Goal: Task Accomplishment & Management: Complete application form

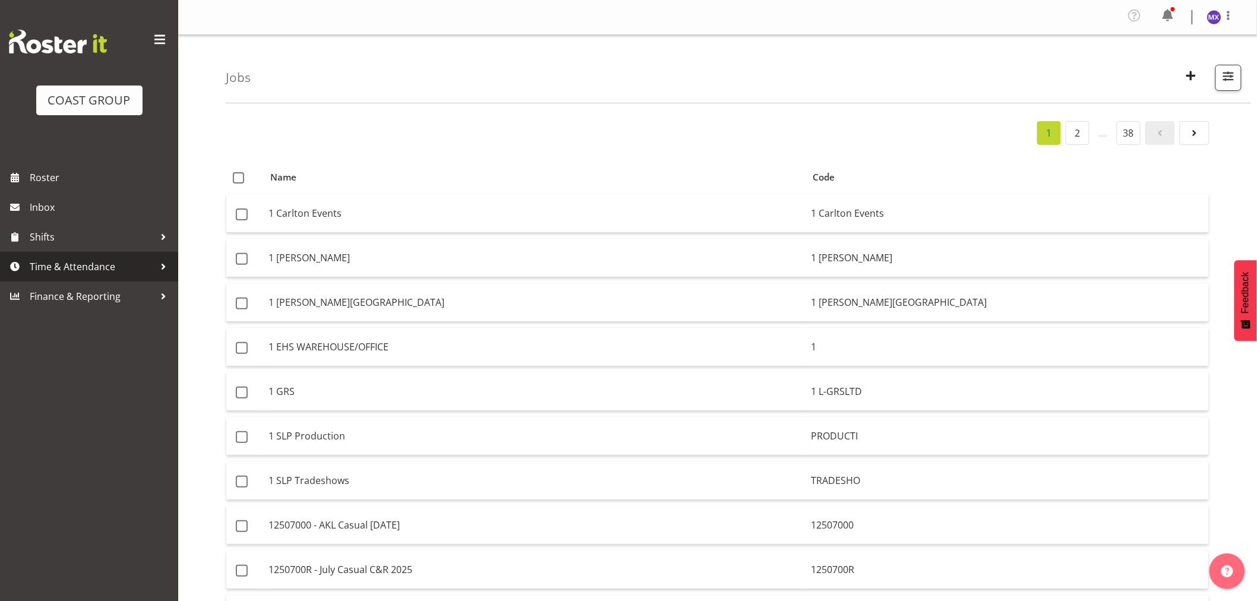
click at [99, 274] on span "Time & Attendance" at bounding box center [92, 267] width 125 height 18
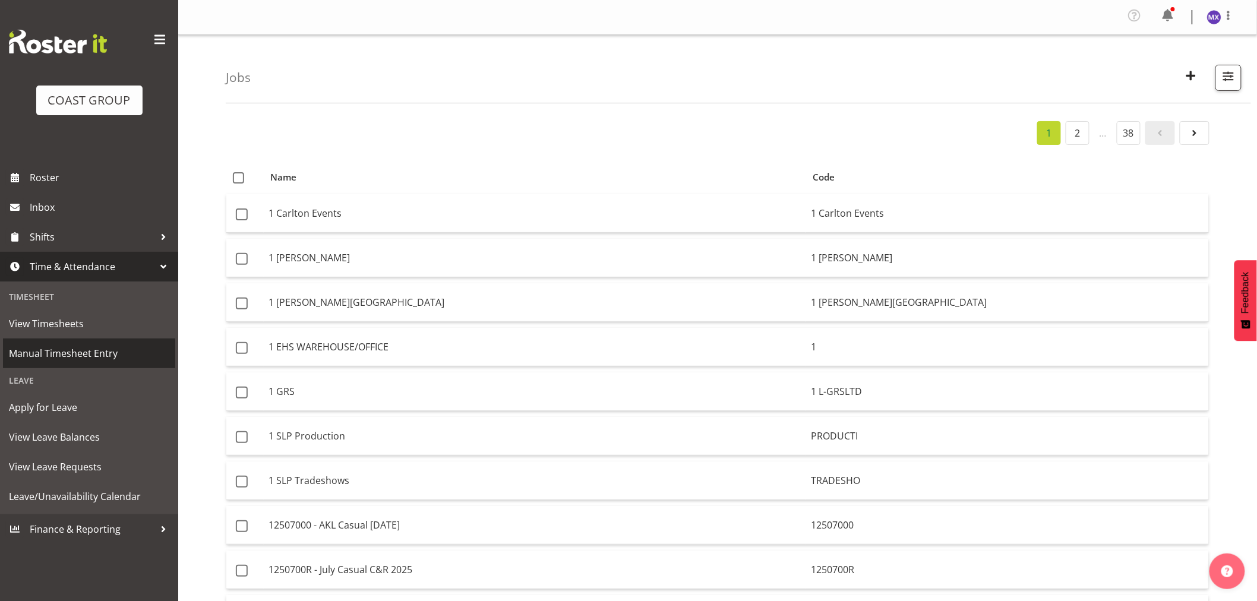
click at [80, 350] on span "Manual Timesheet Entry" at bounding box center [89, 354] width 160 height 18
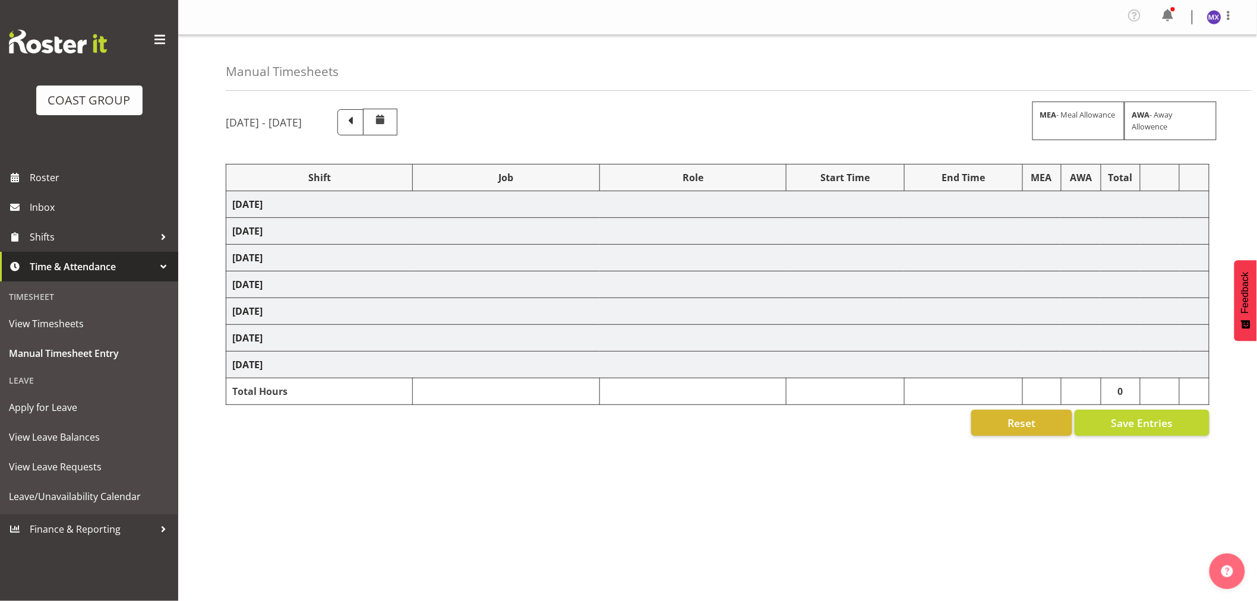
select select "69"
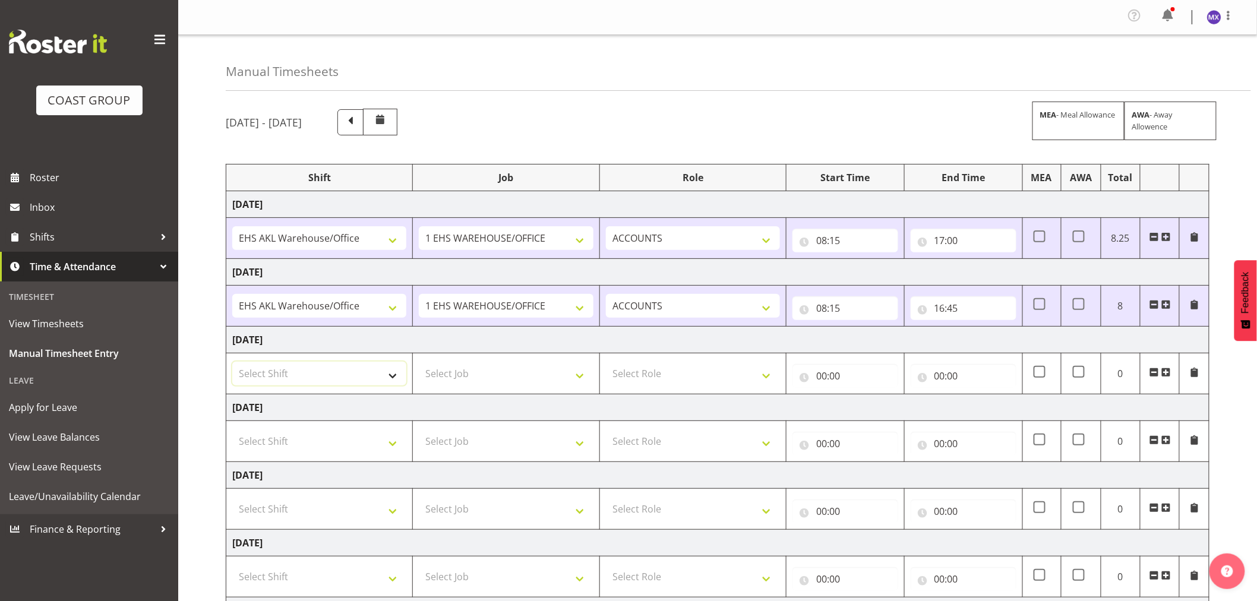
click at [393, 377] on select "Select Shift EHS AKL Warehouse/Office" at bounding box center [319, 374] width 174 height 24
select select "1083"
click at [232, 362] on select "Select Shift EHS AKL Warehouse/Office" at bounding box center [319, 374] width 174 height 24
click at [551, 376] on select "Select Job 1 Carlton Events 1 [PERSON_NAME][GEOGRAPHIC_DATA] 1 [PERSON_NAME][GE…" at bounding box center [506, 374] width 174 height 24
select select "69"
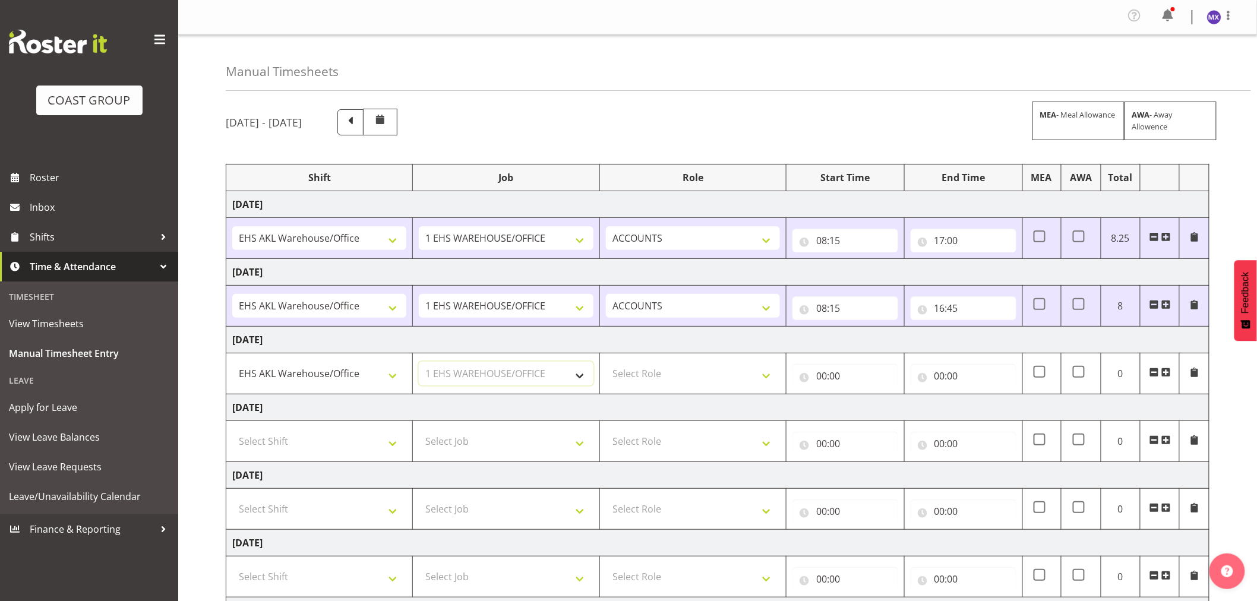
click at [419, 362] on select "Select Job 1 Carlton Events 1 [PERSON_NAME][GEOGRAPHIC_DATA] 1 [PERSON_NAME][GE…" at bounding box center [506, 374] width 174 height 24
click at [763, 377] on select "Select Role ACCOUNTS" at bounding box center [693, 374] width 174 height 24
select select "204"
click at [606, 362] on select "Select Role ACCOUNTS" at bounding box center [693, 374] width 174 height 24
click at [865, 378] on input "00:00" at bounding box center [845, 376] width 106 height 24
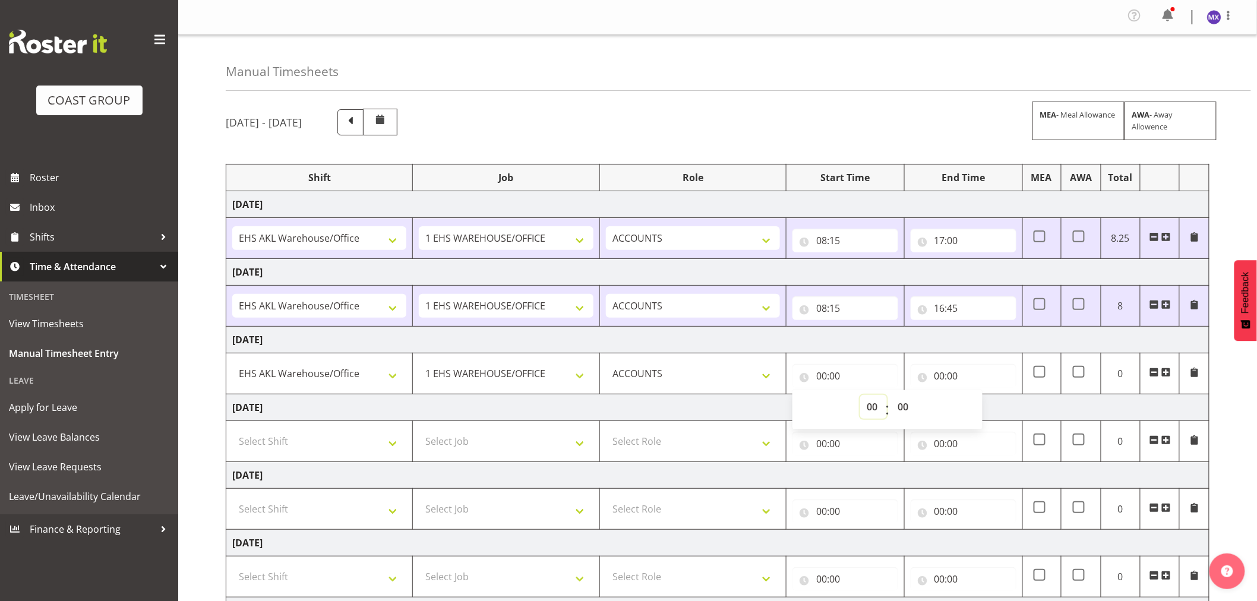
click at [878, 412] on select "00 01 02 03 04 05 06 07 08 09 10 11 12 13 14 15 16 17 18 19 20 21 22 23" at bounding box center [873, 407] width 27 height 24
select select "8"
click at [860, 396] on select "00 01 02 03 04 05 06 07 08 09 10 11 12 13 14 15 16 17 18 19 20 21 22 23" at bounding box center [873, 407] width 27 height 24
type input "08:00"
click at [911, 402] on select "00 01 02 03 04 05 06 07 08 09 10 11 12 13 14 15 16 17 18 19 20 21 22 23 24 25 2…" at bounding box center [904, 407] width 27 height 24
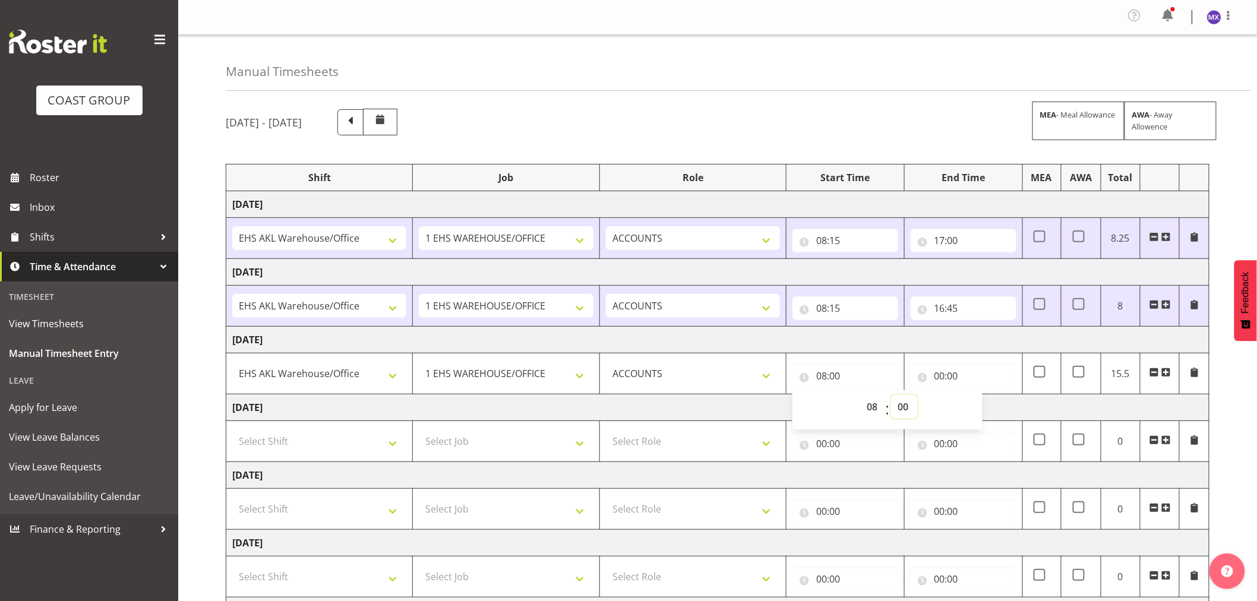
select select "5"
click at [891, 396] on select "00 01 02 03 04 05 06 07 08 09 10 11 12 13 14 15 16 17 18 19 20 21 22 23 24 25 2…" at bounding box center [904, 407] width 27 height 24
type input "08:05"
click at [972, 383] on input "00:00" at bounding box center [964, 376] width 106 height 24
click at [921, 116] on div "[DATE] - [DATE] MEA - Meal Allowance AWA - Away Allowence" at bounding box center [718, 122] width 984 height 27
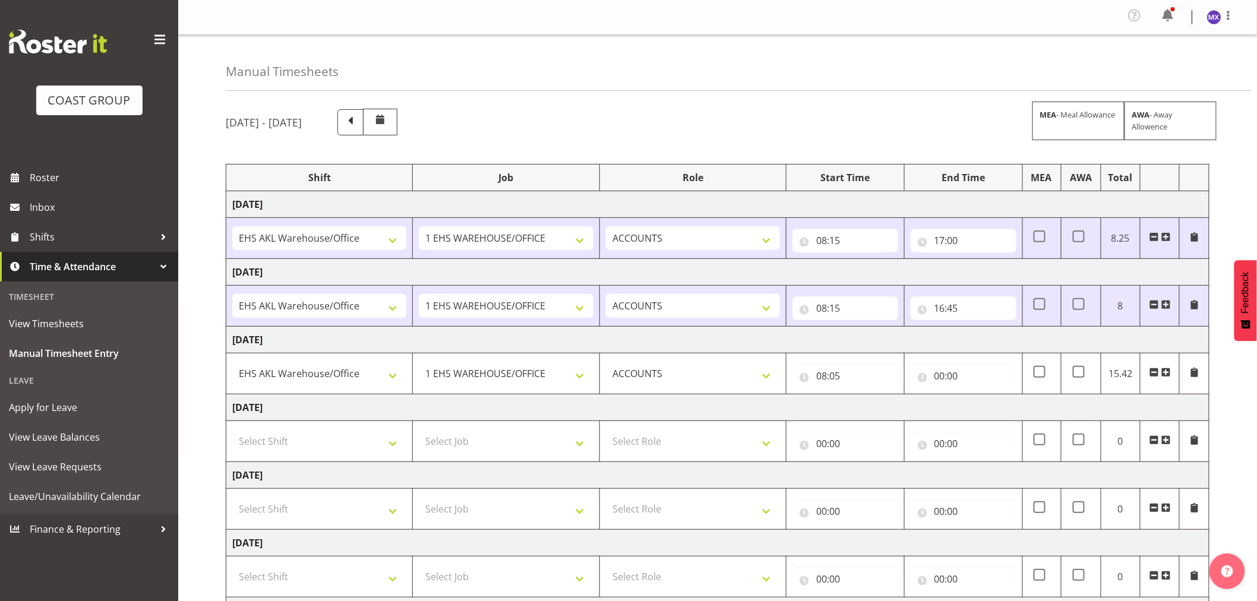
click at [1237, 449] on div "[DATE] - [DATE] MEA - Meal Allowance AWA - Away Allowence Shift Job Role Start …" at bounding box center [741, 416] width 1031 height 632
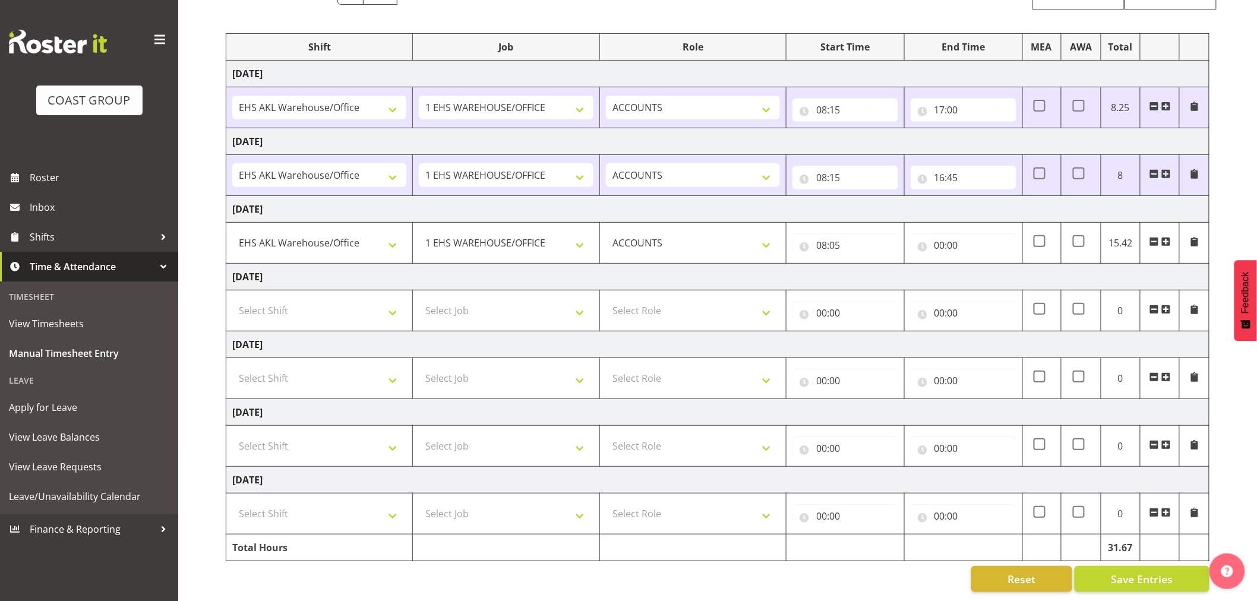
scroll to position [141, 0]
click at [1142, 571] on span "Save Entries" at bounding box center [1142, 578] width 62 height 15
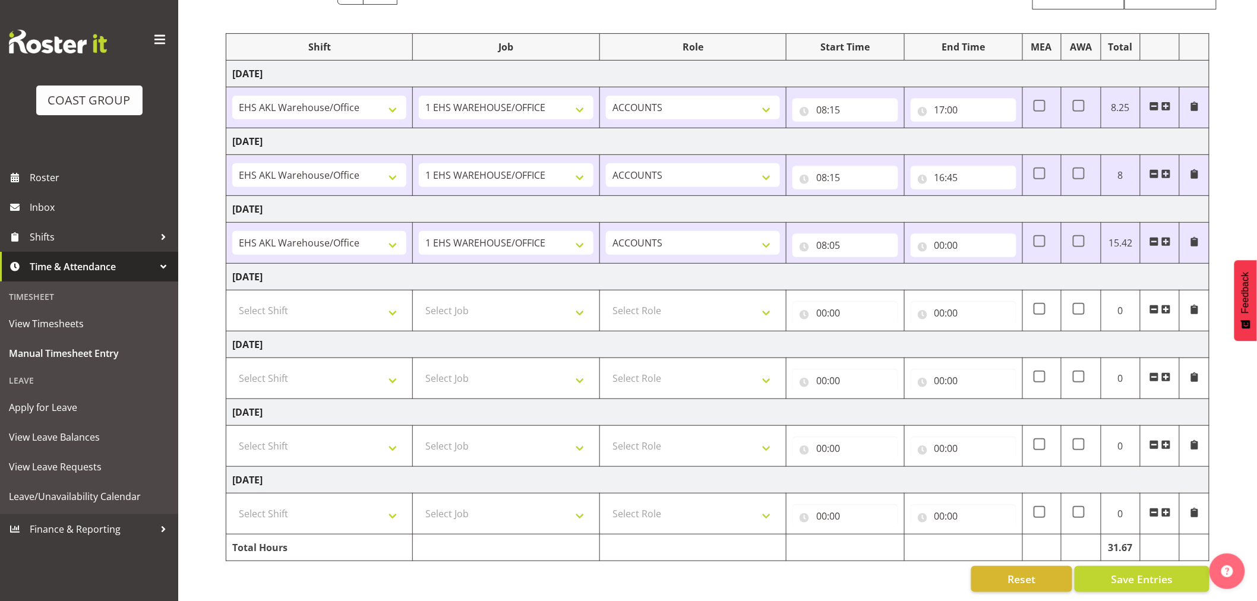
click at [1232, 484] on div "[DATE] - [DATE] MEA - Meal Allowance AWA - Away Allowence Shift Job Role Start …" at bounding box center [741, 285] width 1031 height 632
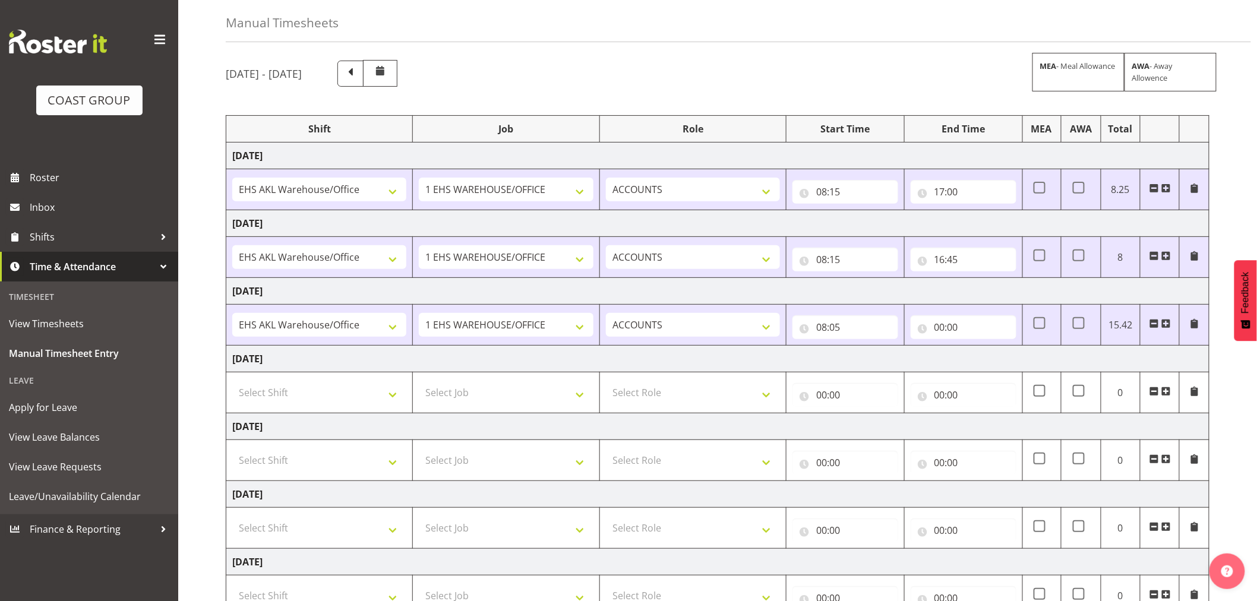
scroll to position [0, 0]
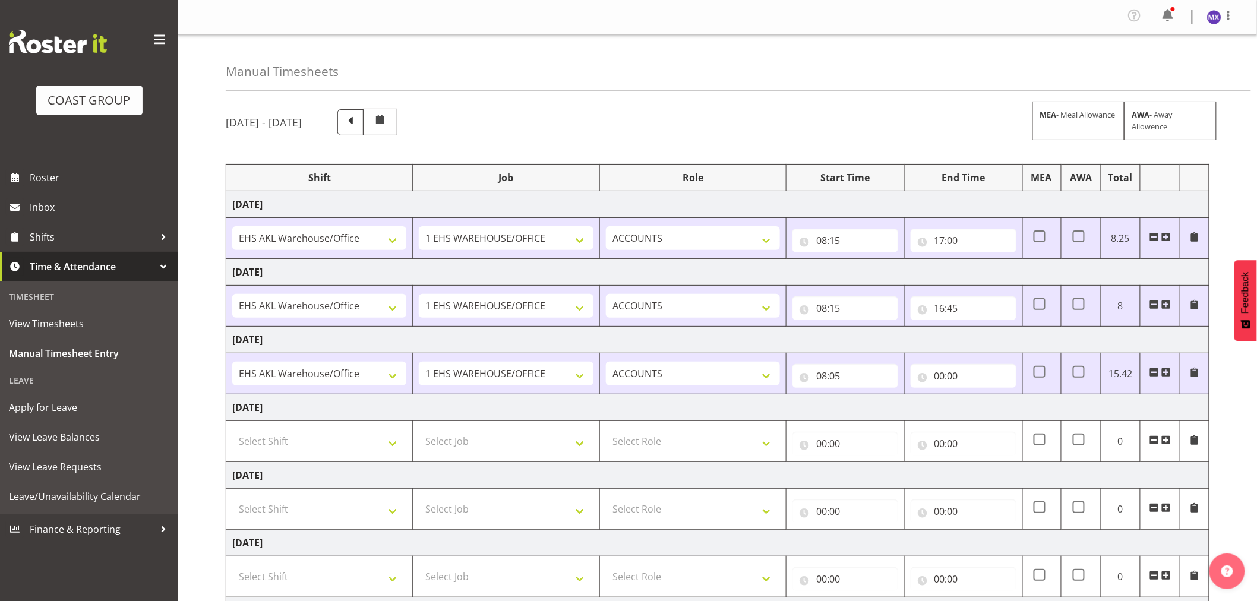
click at [907, 62] on div "Manual Timesheets" at bounding box center [738, 63] width 1025 height 56
click at [1232, 381] on div "[DATE] - [DATE] MEA - Meal Allowance AWA - Away Allowence Shift Job Role Start …" at bounding box center [741, 416] width 1031 height 632
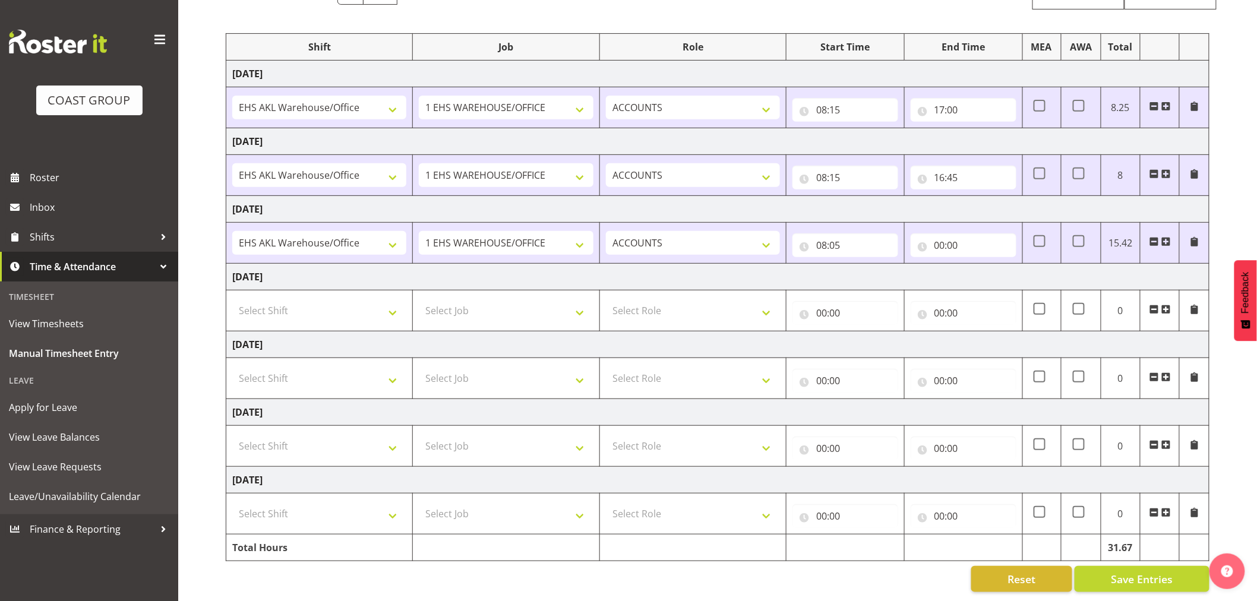
scroll to position [141, 0]
